Goal: Information Seeking & Learning: Learn about a topic

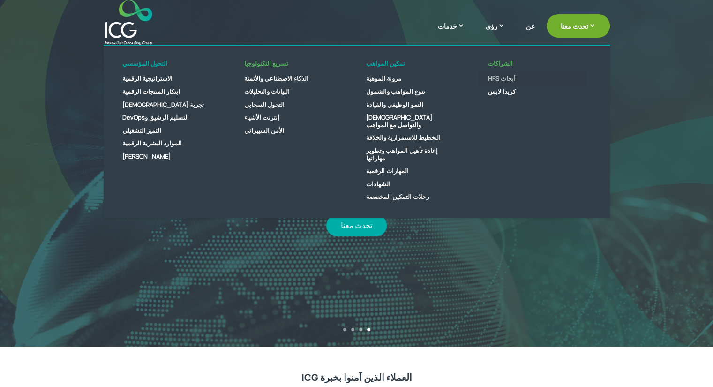
click at [493, 78] on font "أبحاث HFS" at bounding box center [502, 78] width 28 height 8
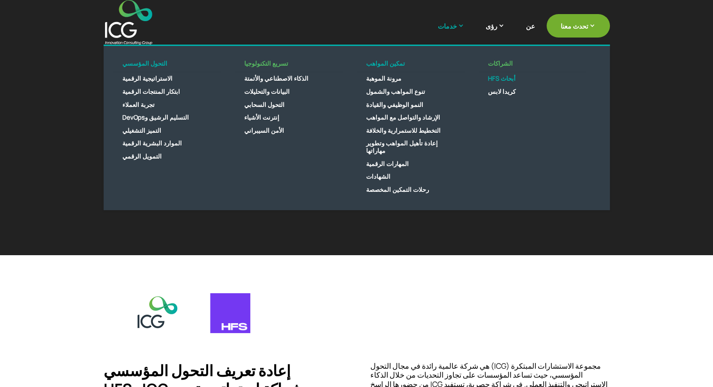
click at [470, 23] on link "خدمات" at bounding box center [456, 32] width 36 height 23
